Goal: Transaction & Acquisition: Download file/media

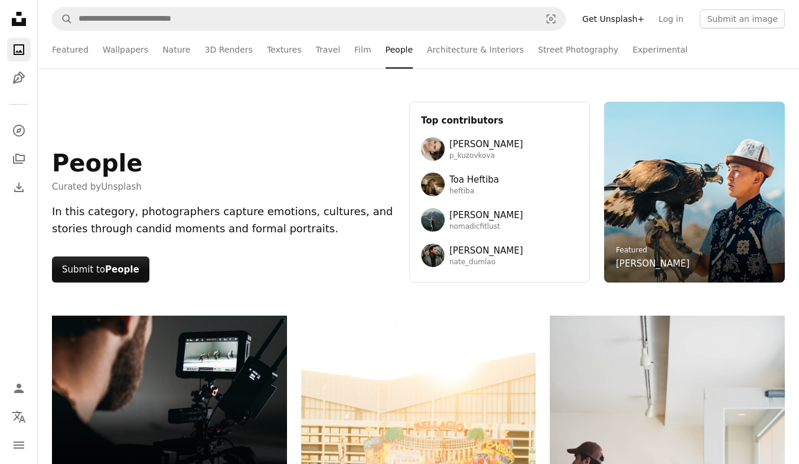
scroll to position [14804, 0]
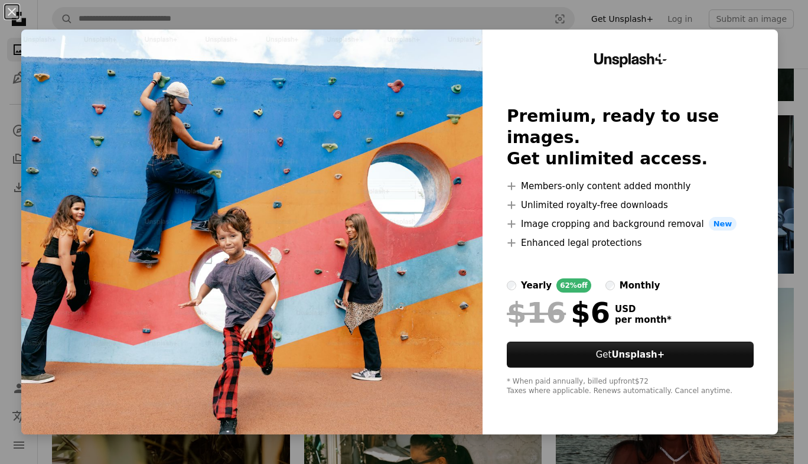
click at [792, 105] on div "An X shape Unsplash+ Premium, ready to use images. Get unlimited access. A plus…" at bounding box center [404, 232] width 808 height 464
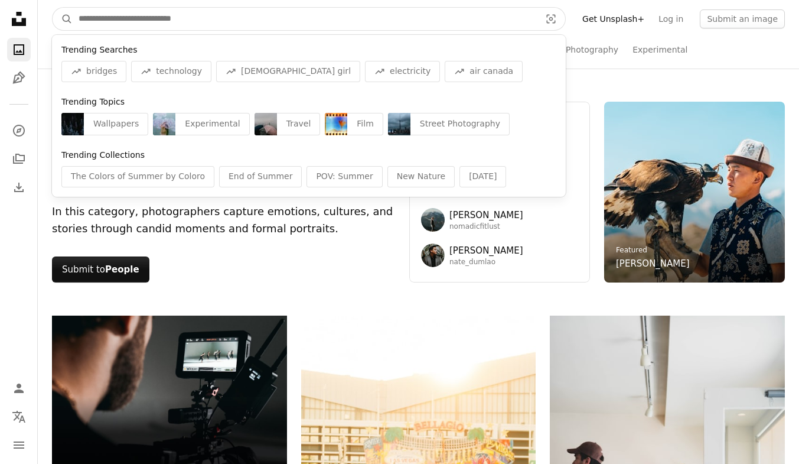
click at [374, 19] on input "Find visuals sitewide" at bounding box center [305, 19] width 464 height 22
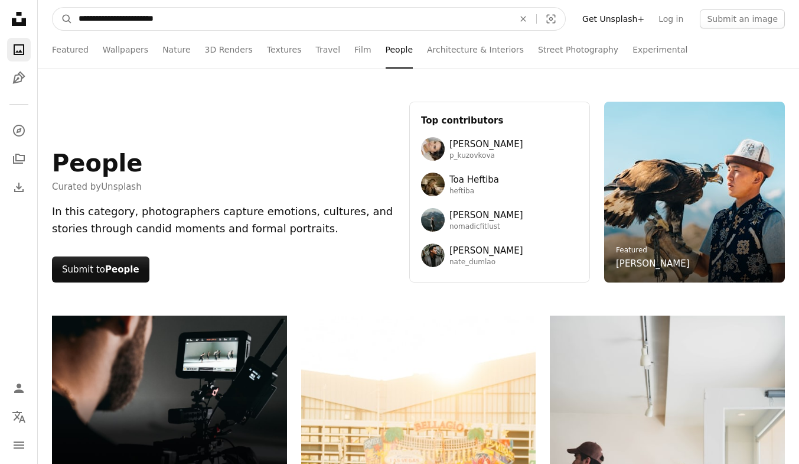
type input "**********"
click at [53, 8] on button "A magnifying glass" at bounding box center [63, 19] width 20 height 22
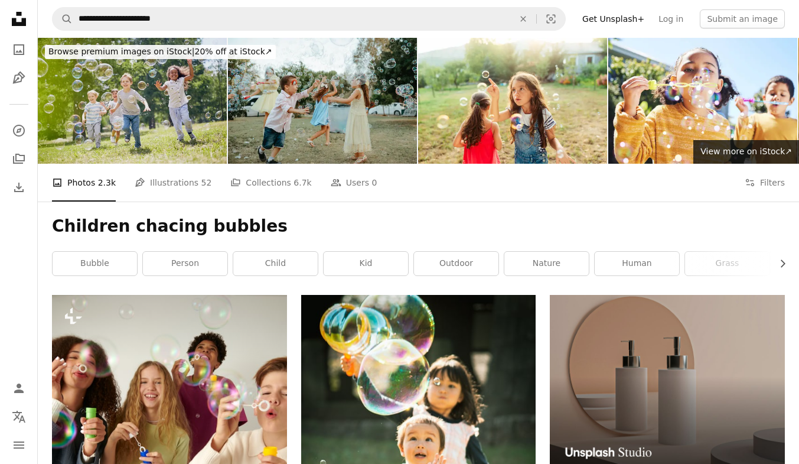
click at [185, 135] on img at bounding box center [132, 101] width 189 height 126
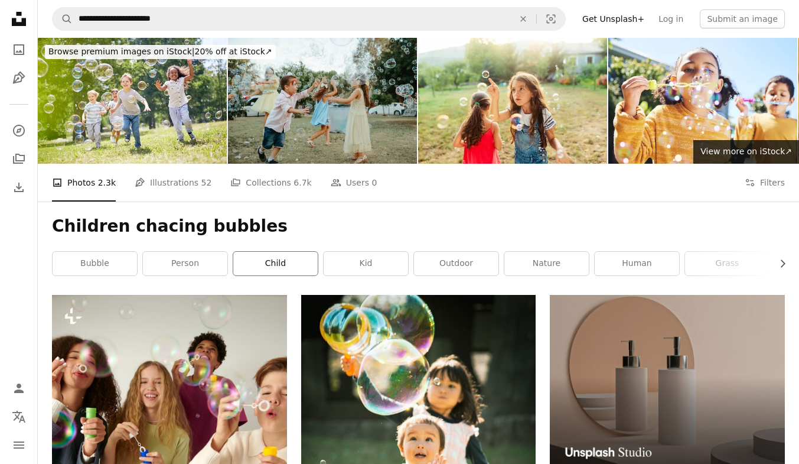
click at [272, 260] on link "child" at bounding box center [275, 264] width 84 height 24
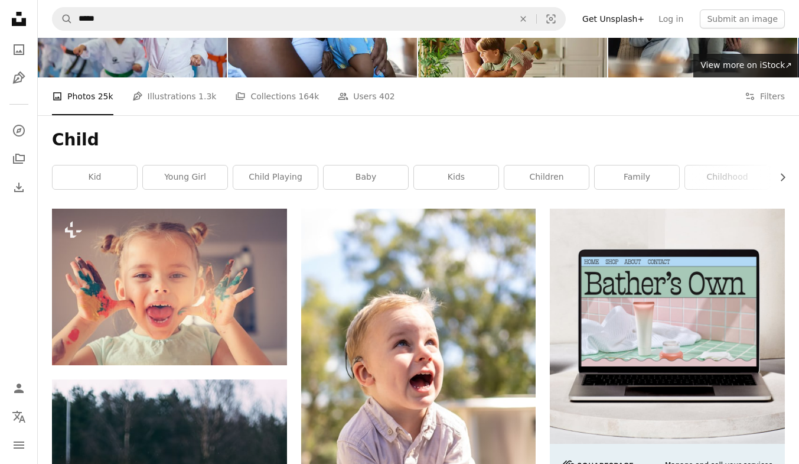
scroll to position [87, 0]
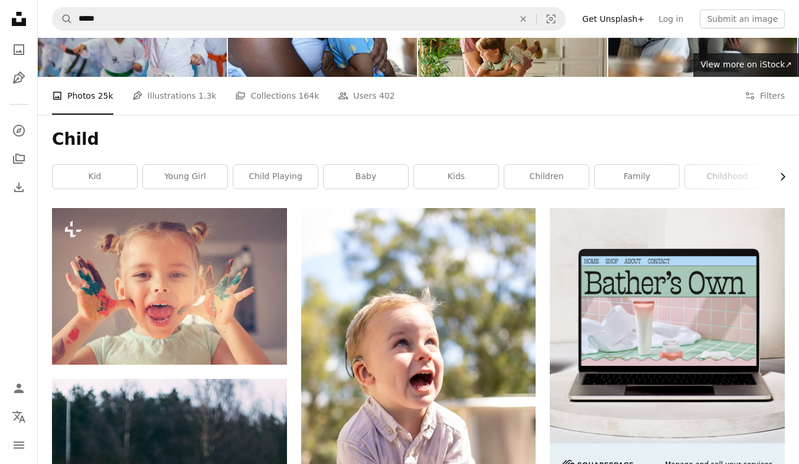
click at [785, 177] on icon "Chevron right" at bounding box center [783, 177] width 12 height 12
click at [785, 177] on div "Child Chevron left kid young girl child playing baby kids children family child…" at bounding box center [418, 161] width 761 height 93
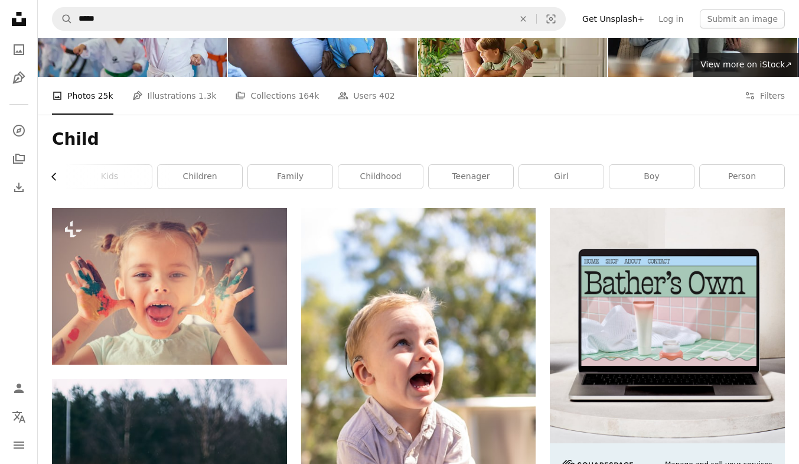
click at [53, 175] on icon "button" at bounding box center [53, 177] width 5 height 8
click at [260, 175] on link "child playing" at bounding box center [275, 177] width 84 height 24
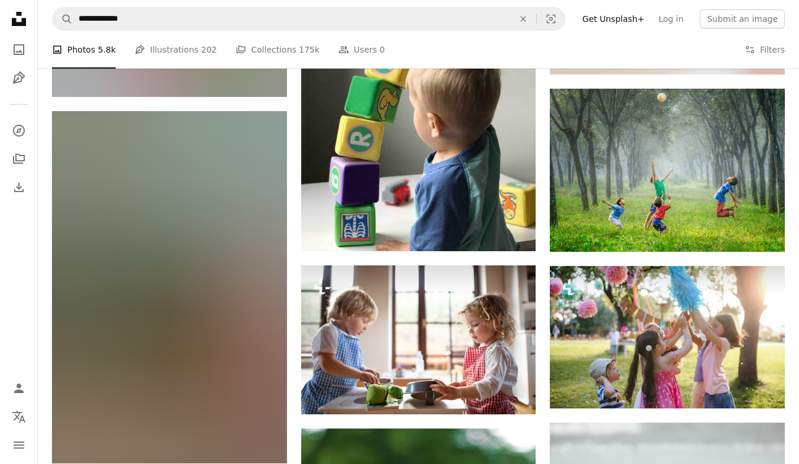
scroll to position [699, 0]
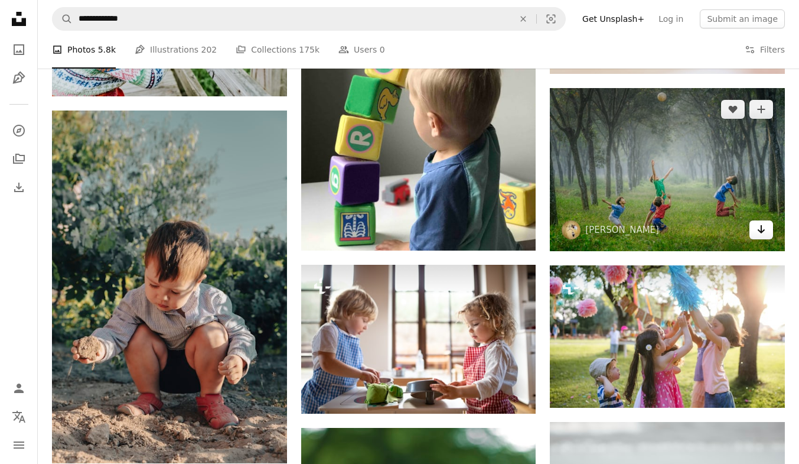
click at [764, 233] on icon "Arrow pointing down" at bounding box center [760, 229] width 9 height 14
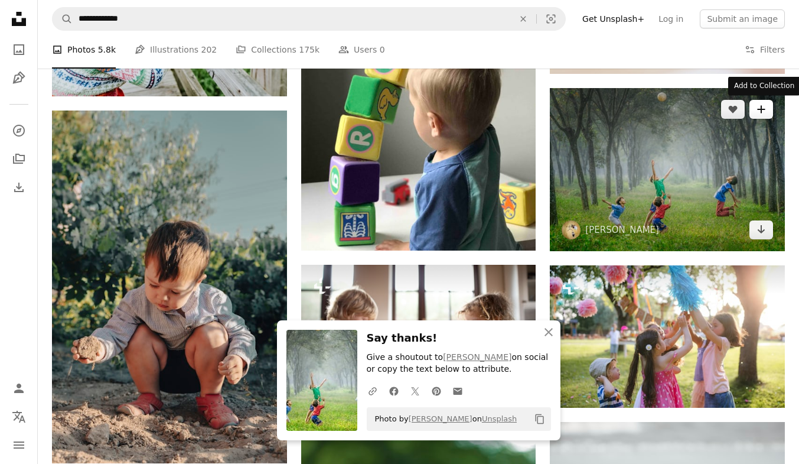
click at [764, 109] on icon "A plus sign" at bounding box center [760, 109] width 9 height 9
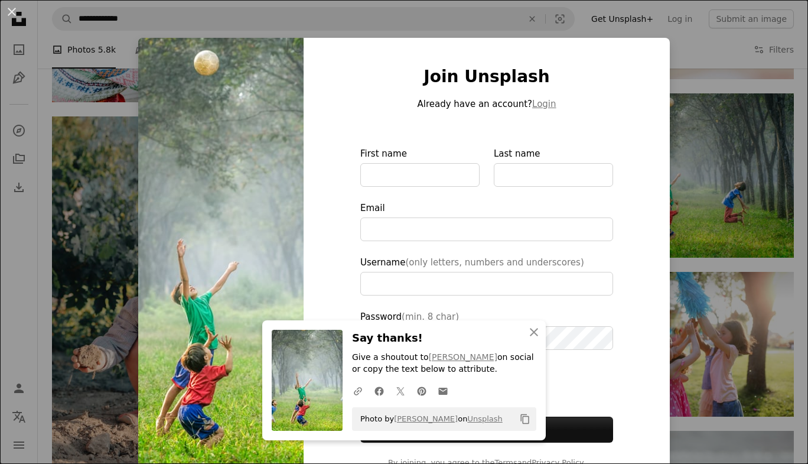
click at [789, 118] on div "An X shape An X shape Close Say thanks! Give a shoutout to [PERSON_NAME] on soc…" at bounding box center [404, 232] width 808 height 464
